Goal: Book appointment/travel/reservation

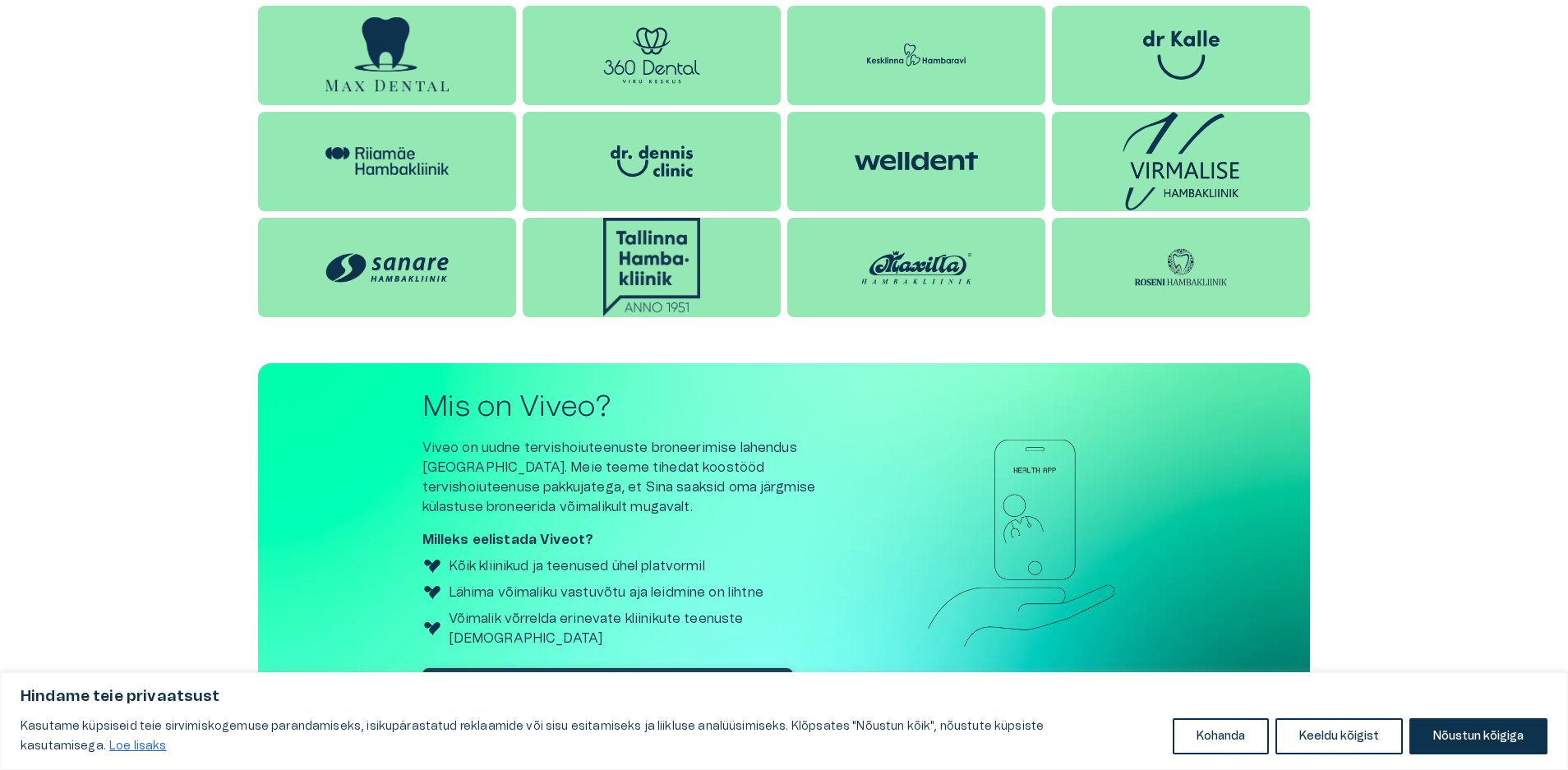
scroll to position [1925, 0]
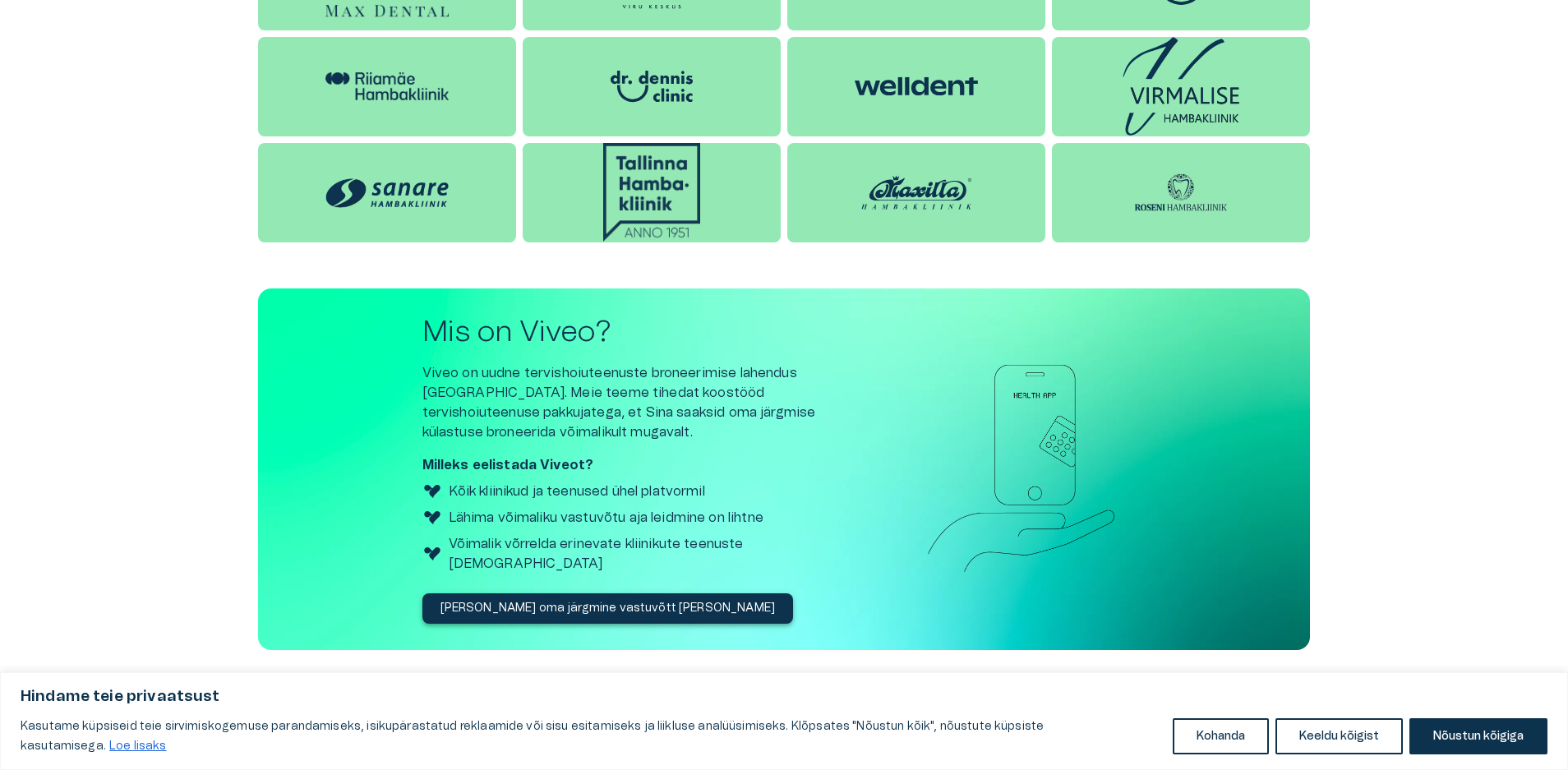
click at [595, 600] on p "[PERSON_NAME] oma järgmine vastuvõtt [PERSON_NAME]" at bounding box center [608, 608] width 335 height 17
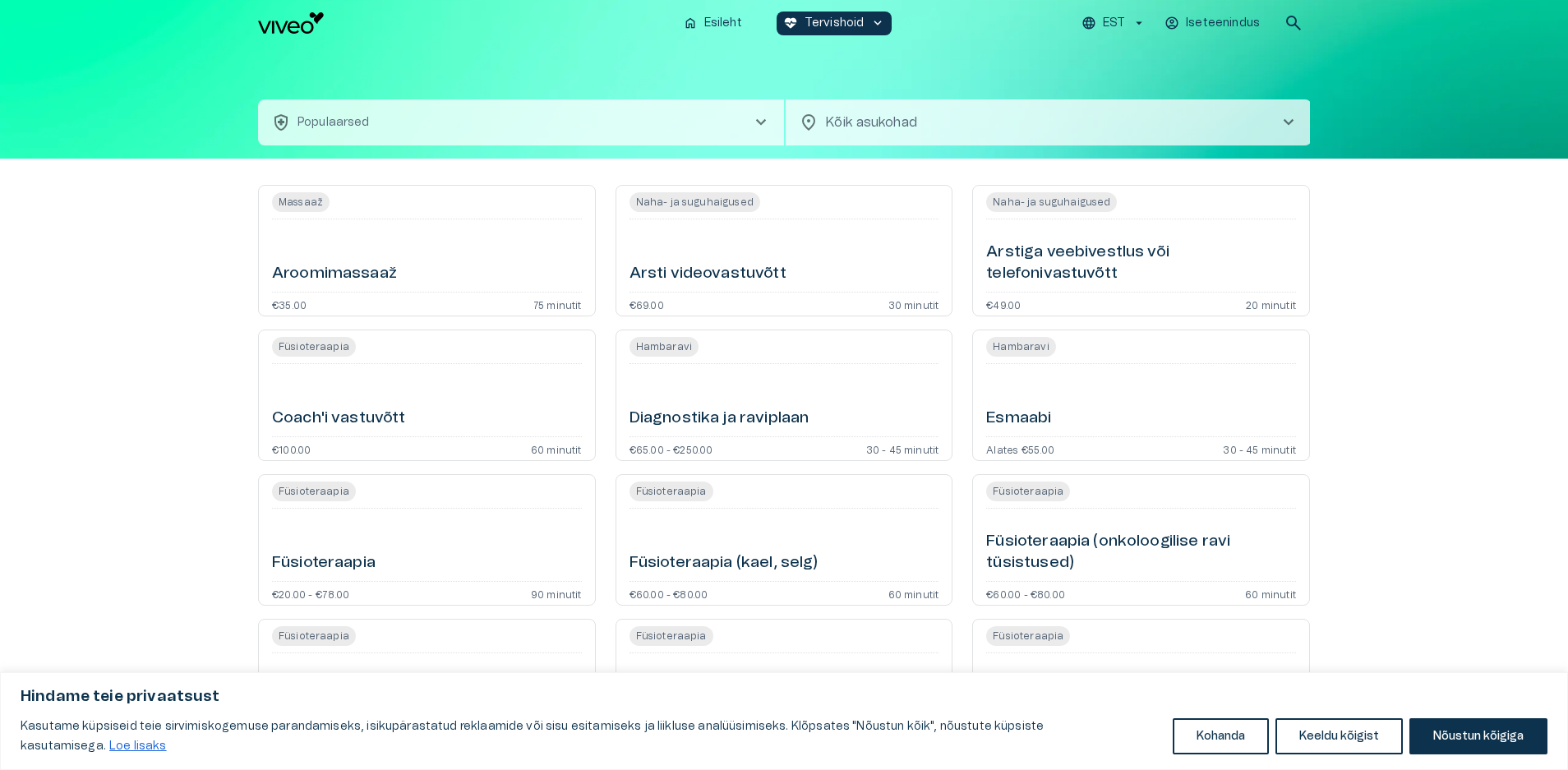
click at [504, 111] on button "health_and_safety Populaarsed chevron_right" at bounding box center [521, 122] width 526 height 46
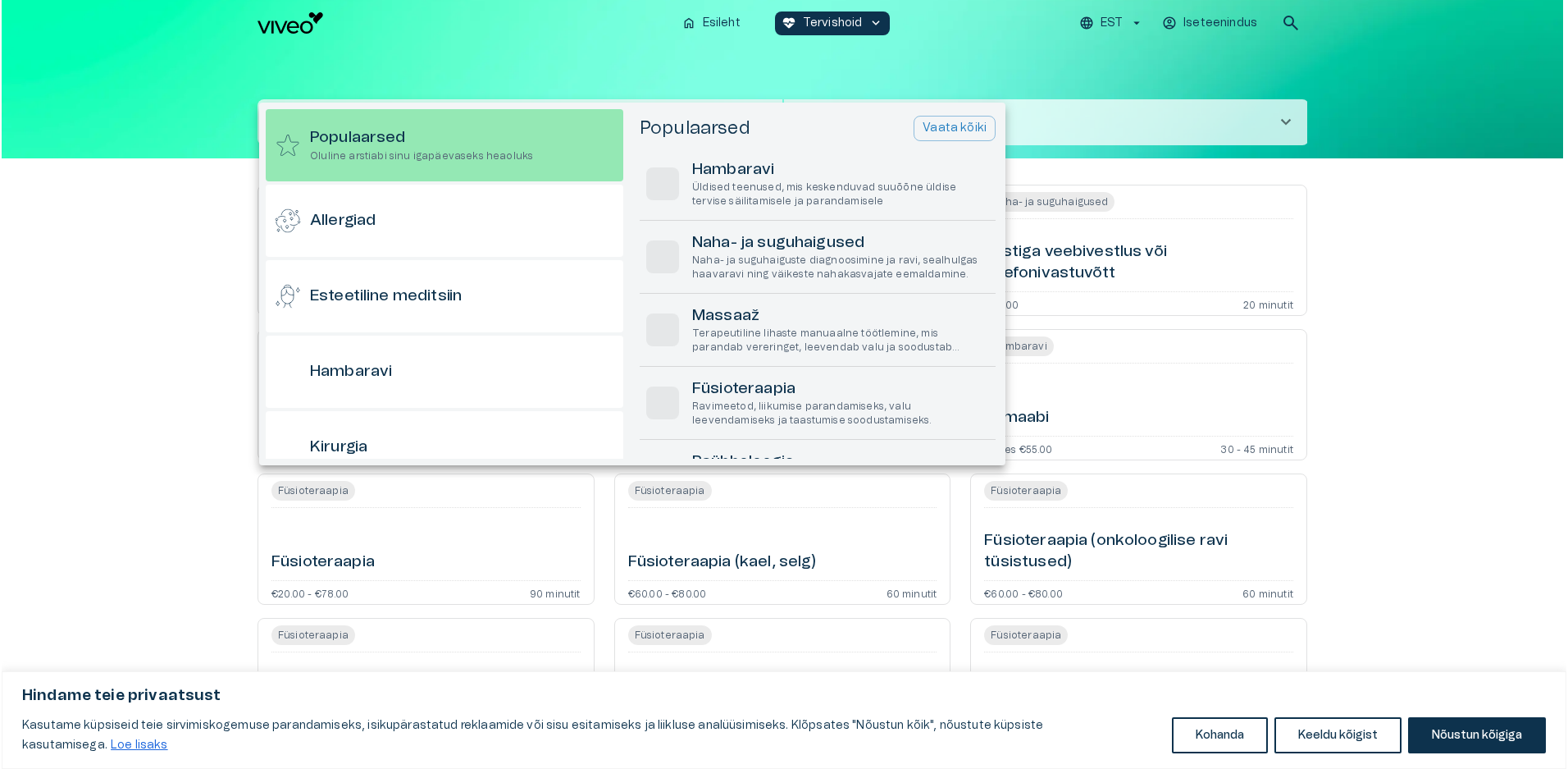
scroll to position [46, 0]
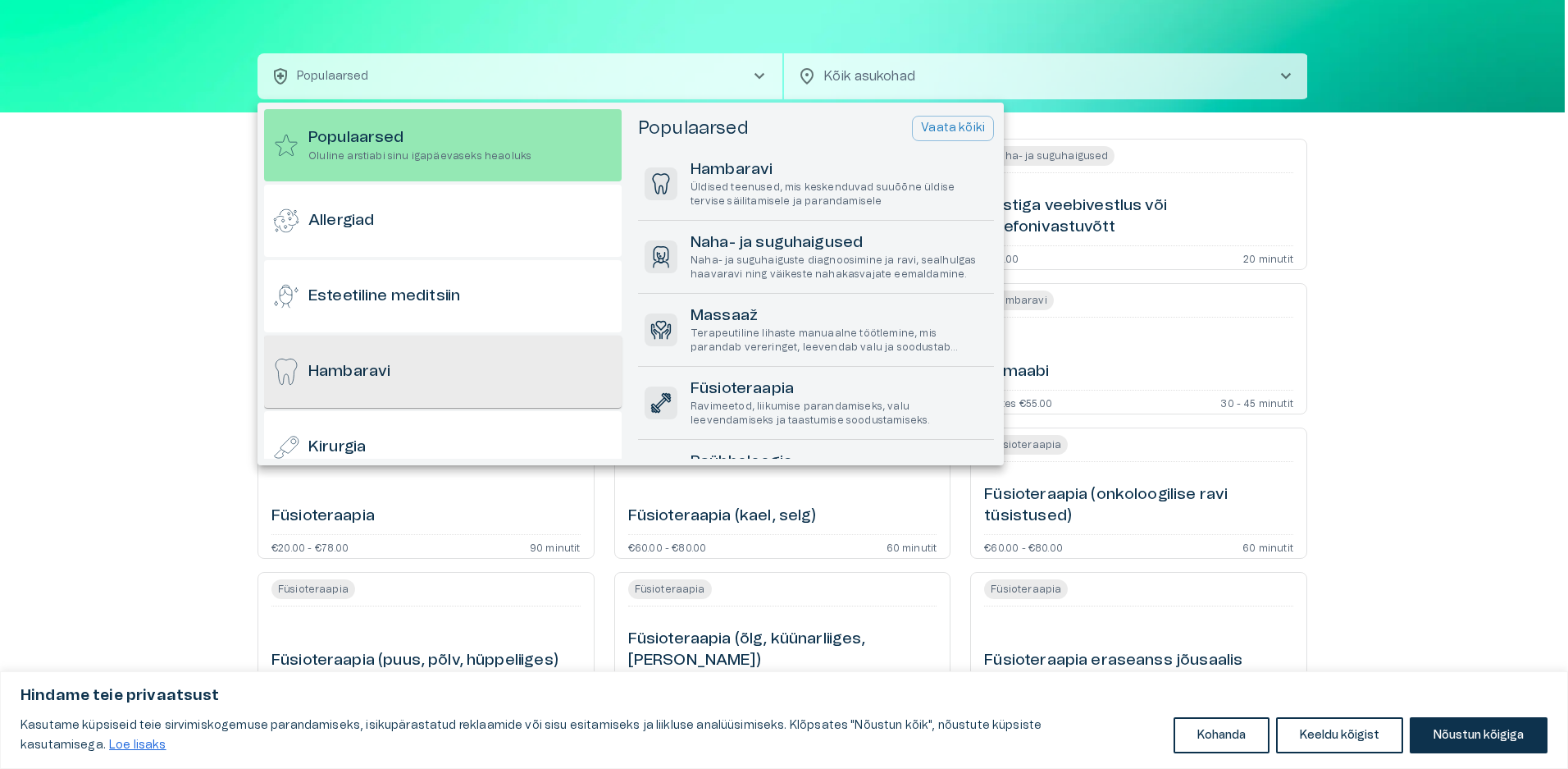
click at [390, 379] on h6 "Hambaravi" at bounding box center [349, 372] width 82 height 22
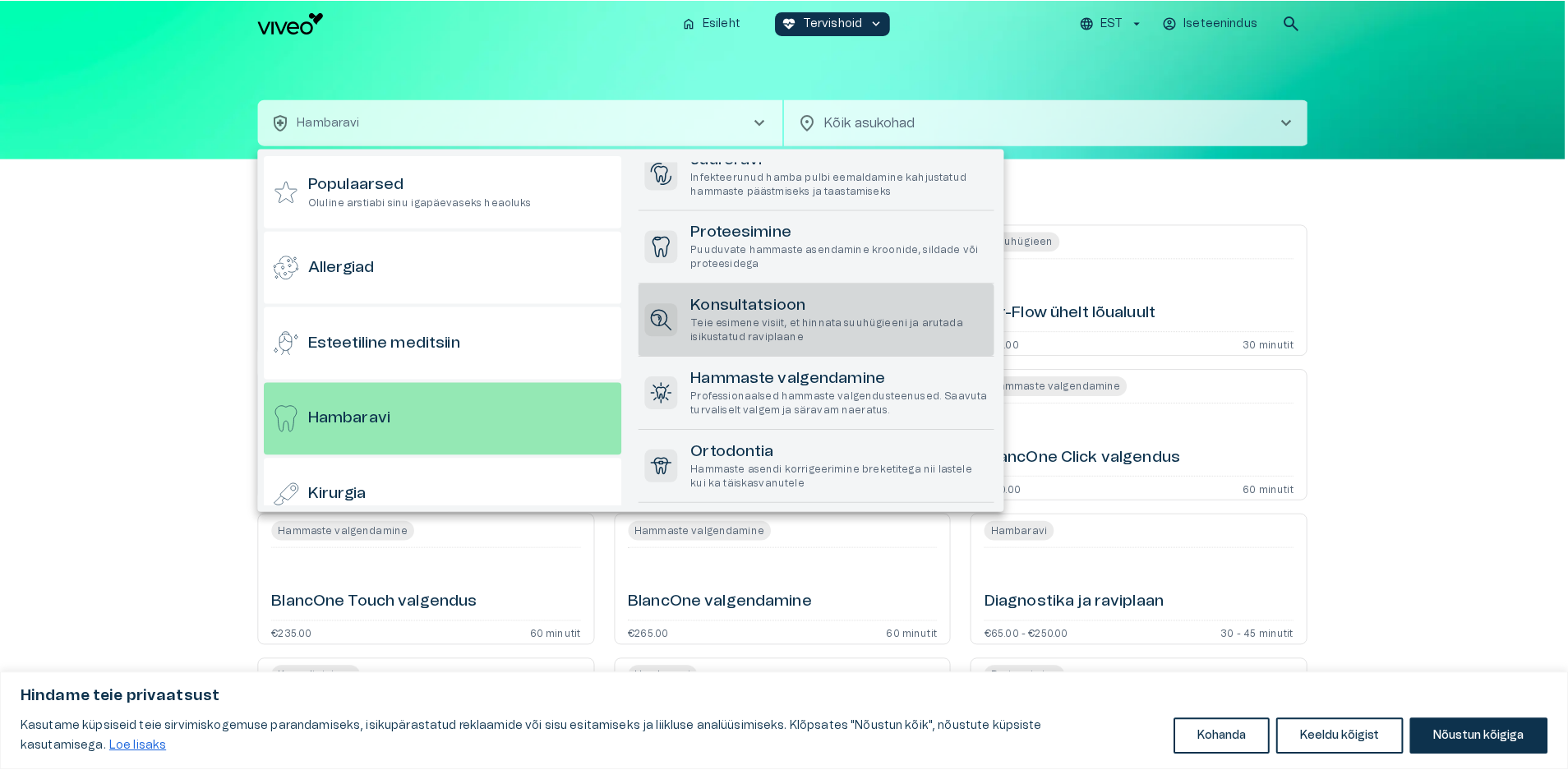
scroll to position [244, 0]
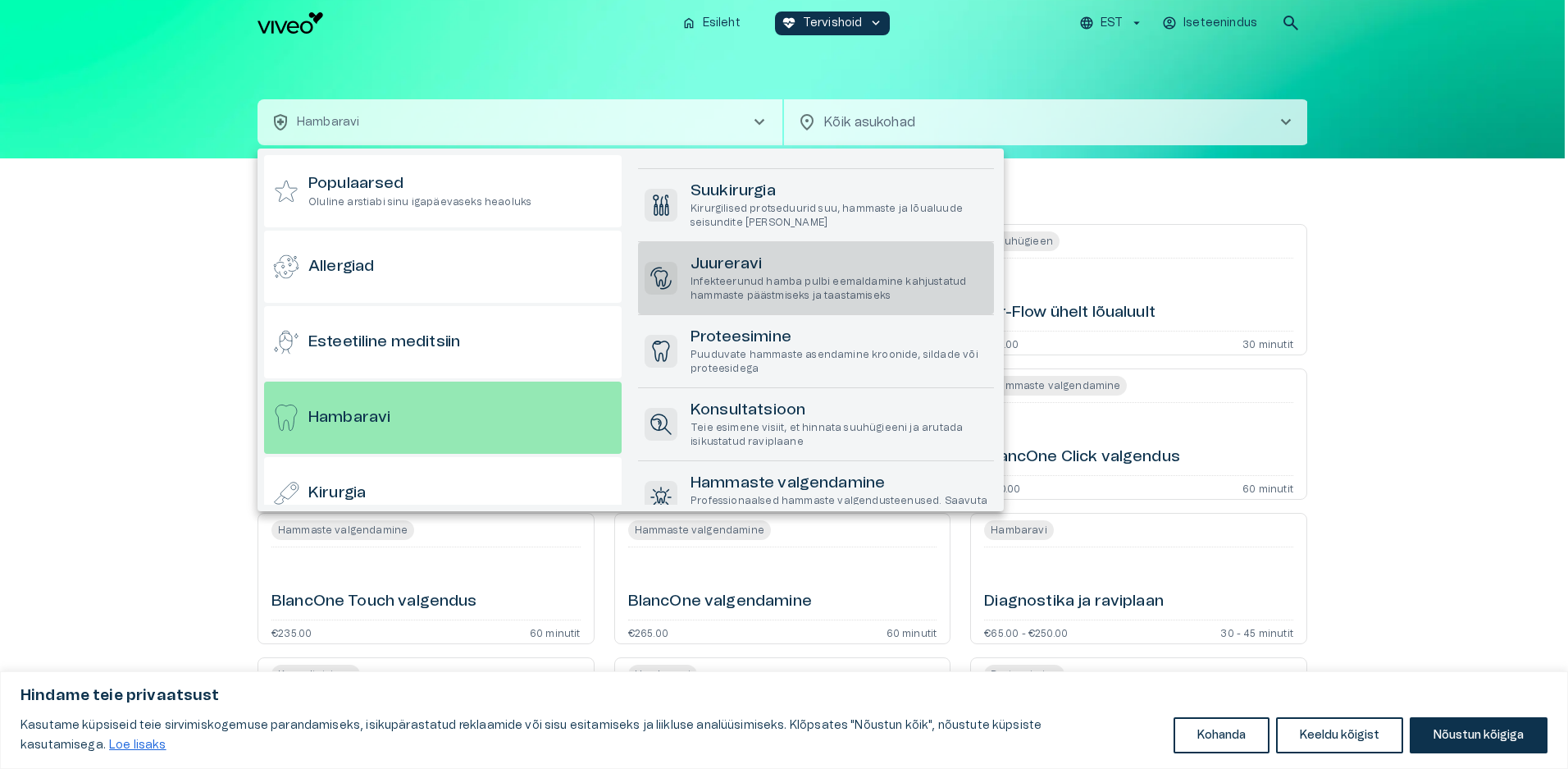
click at [808, 284] on p "Infekteerunud hamba pulbi eemaldamine kahjustatud hammaste päästmiseks ja taast…" at bounding box center [839, 289] width 297 height 28
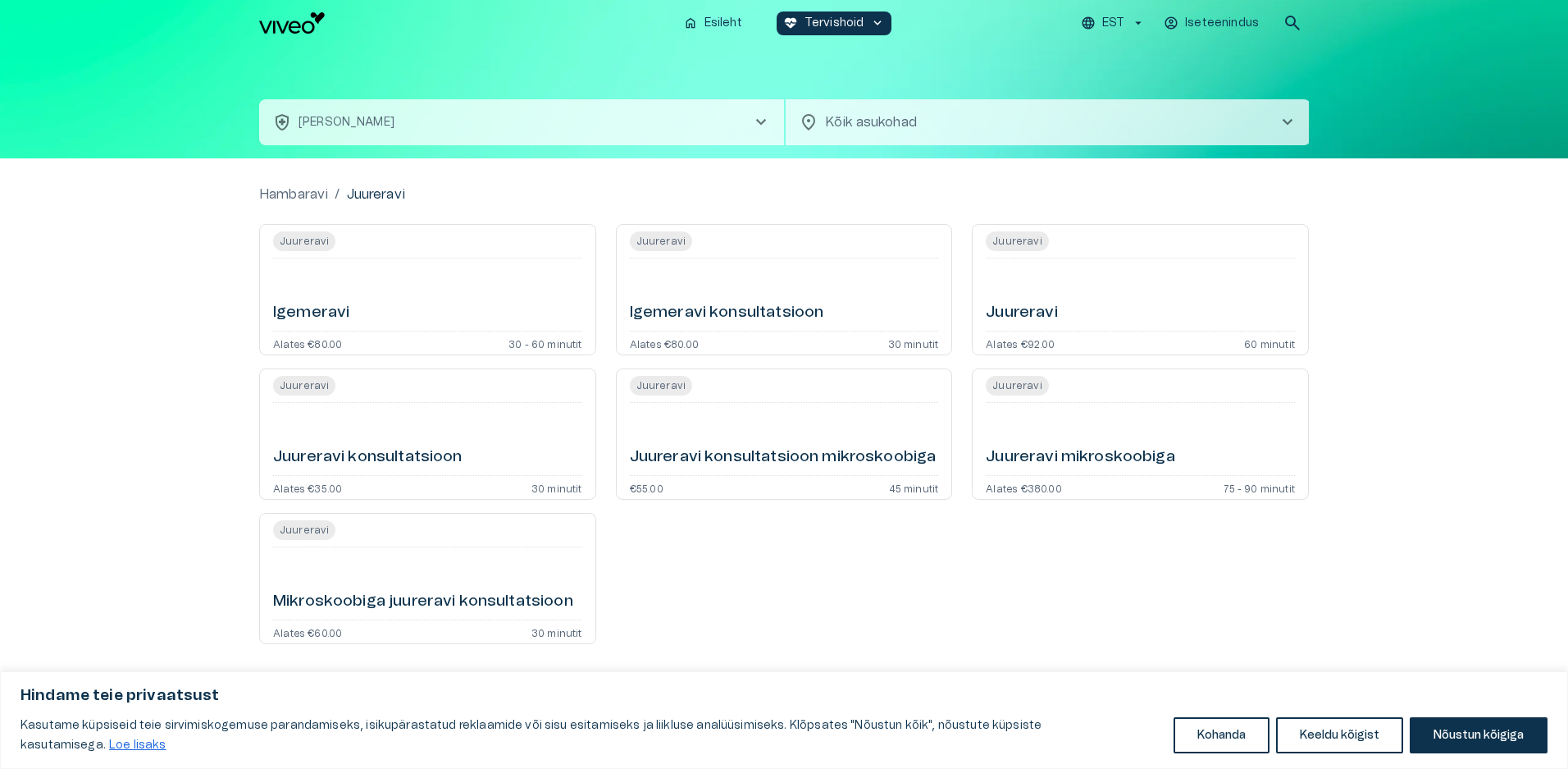
click at [804, 330] on div "Juureravi Igemeravi konsultatsioon Alates €80.00 30 minutit" at bounding box center [784, 290] width 337 height 131
